Goal: Check status: Check status

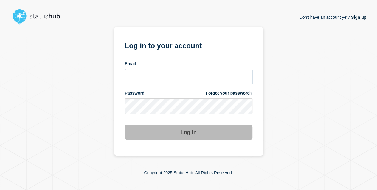
type input "[EMAIL_ADDRESS][DOMAIN_NAME]"
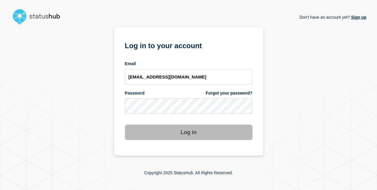
click at [191, 135] on button "Log in" at bounding box center [189, 132] width 128 height 15
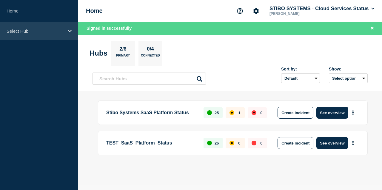
click at [48, 29] on p "Select Hub" at bounding box center [35, 31] width 57 height 5
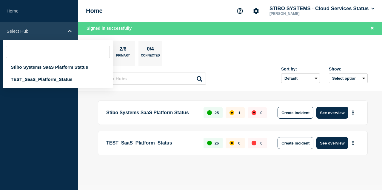
click at [49, 33] on p "Select Hub" at bounding box center [35, 31] width 57 height 5
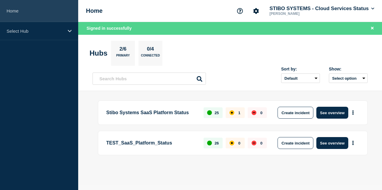
click at [37, 18] on link "Home" at bounding box center [39, 11] width 78 height 22
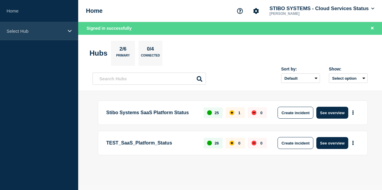
click at [46, 29] on p "Select Hub" at bounding box center [35, 31] width 57 height 5
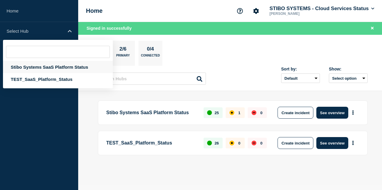
click at [55, 69] on div "Stibo Systems SaaS Platform Status" at bounding box center [58, 67] width 110 height 12
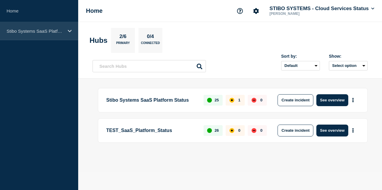
click at [61, 33] on p "Stibo Systems SaaS Platform Status" at bounding box center [35, 31] width 57 height 5
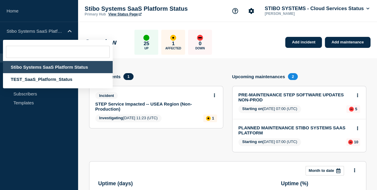
click at [40, 143] on aside "Home Stibo Systems SaaS Platform Status Stibo Systems SaaS Platform Status TEST…" at bounding box center [39, 95] width 78 height 190
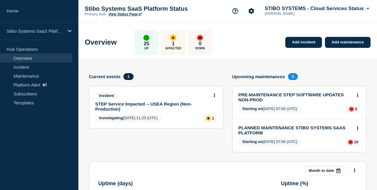
click at [181, 138] on section "Current events 1 Incident STEP Service Impacted -- USEA Region (Non- Production…" at bounding box center [156, 117] width 134 height 88
